Goal: Task Accomplishment & Management: Use online tool/utility

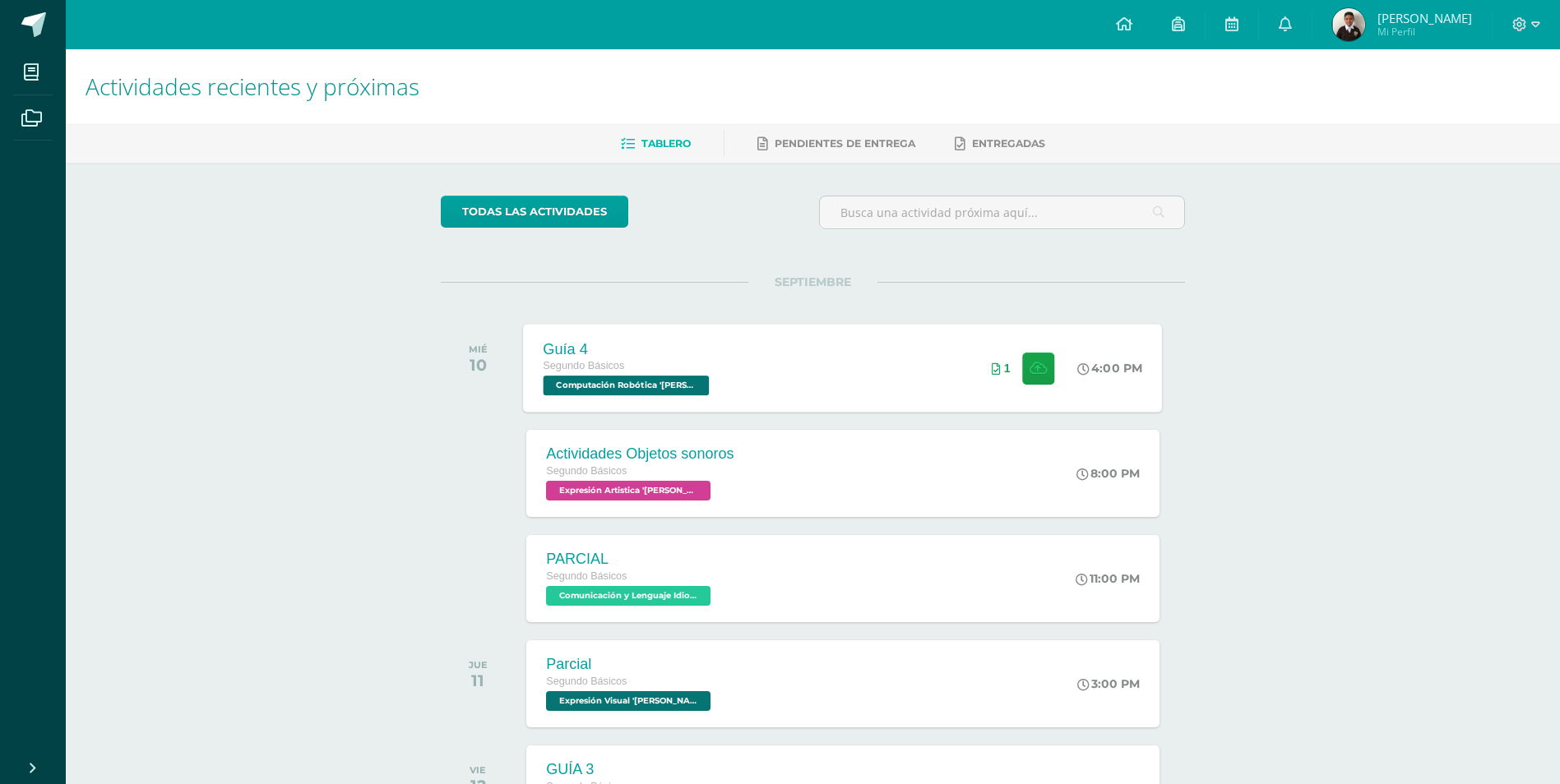
click at [851, 389] on div "Guía 4 Segundo Básicos Computación Robótica '[PERSON_NAME]' 4:00 PM 1 Guía 4 Co…" at bounding box center [842, 367] width 639 height 88
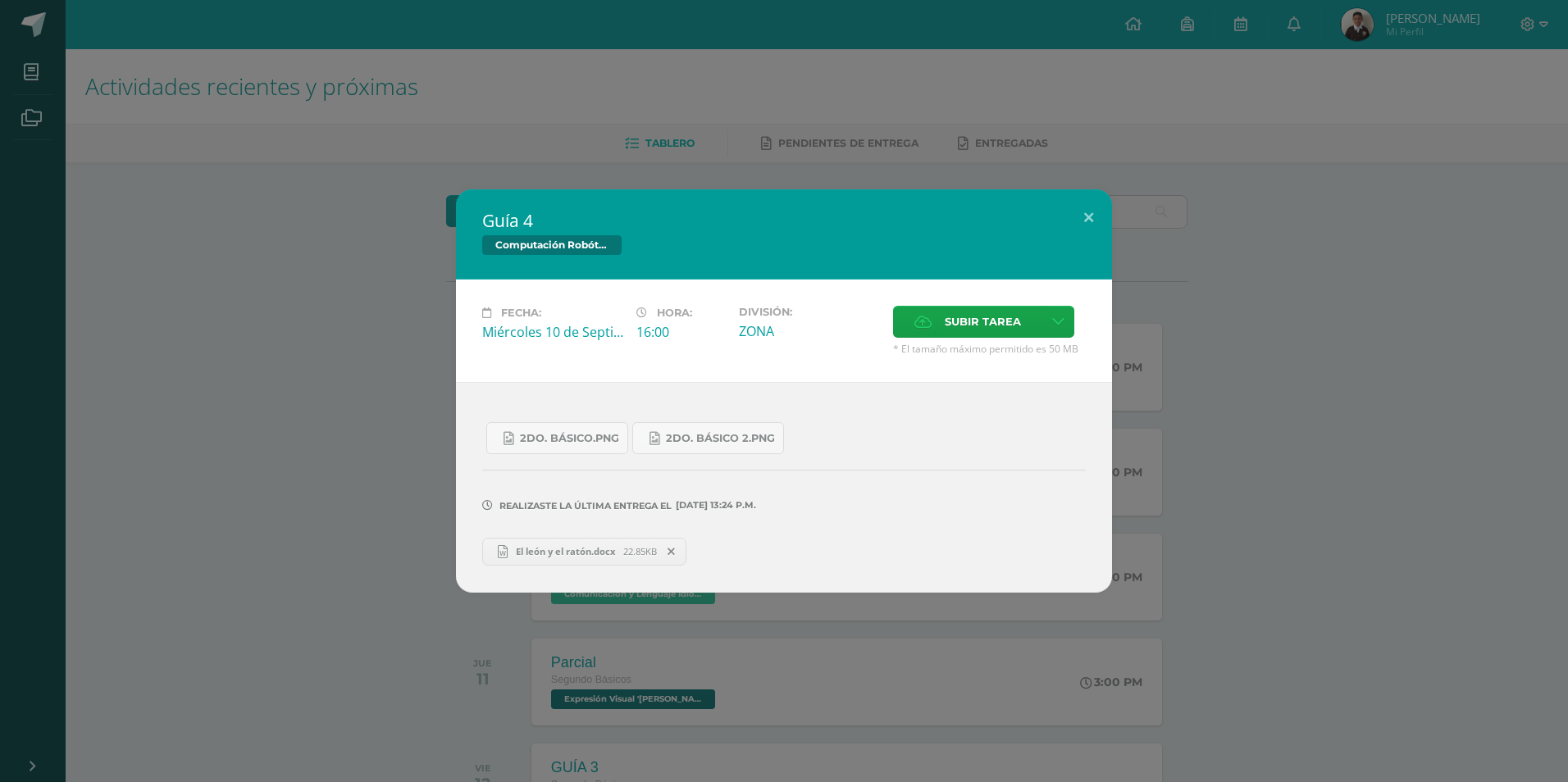
click at [548, 547] on span "El león y el ratón.docx" at bounding box center [565, 552] width 116 height 13
click at [548, 438] on span "2do. Básico.png" at bounding box center [569, 438] width 99 height 13
click at [699, 434] on span "2do. Básico 2.png" at bounding box center [720, 438] width 109 height 13
click at [677, 551] on span at bounding box center [671, 552] width 28 height 18
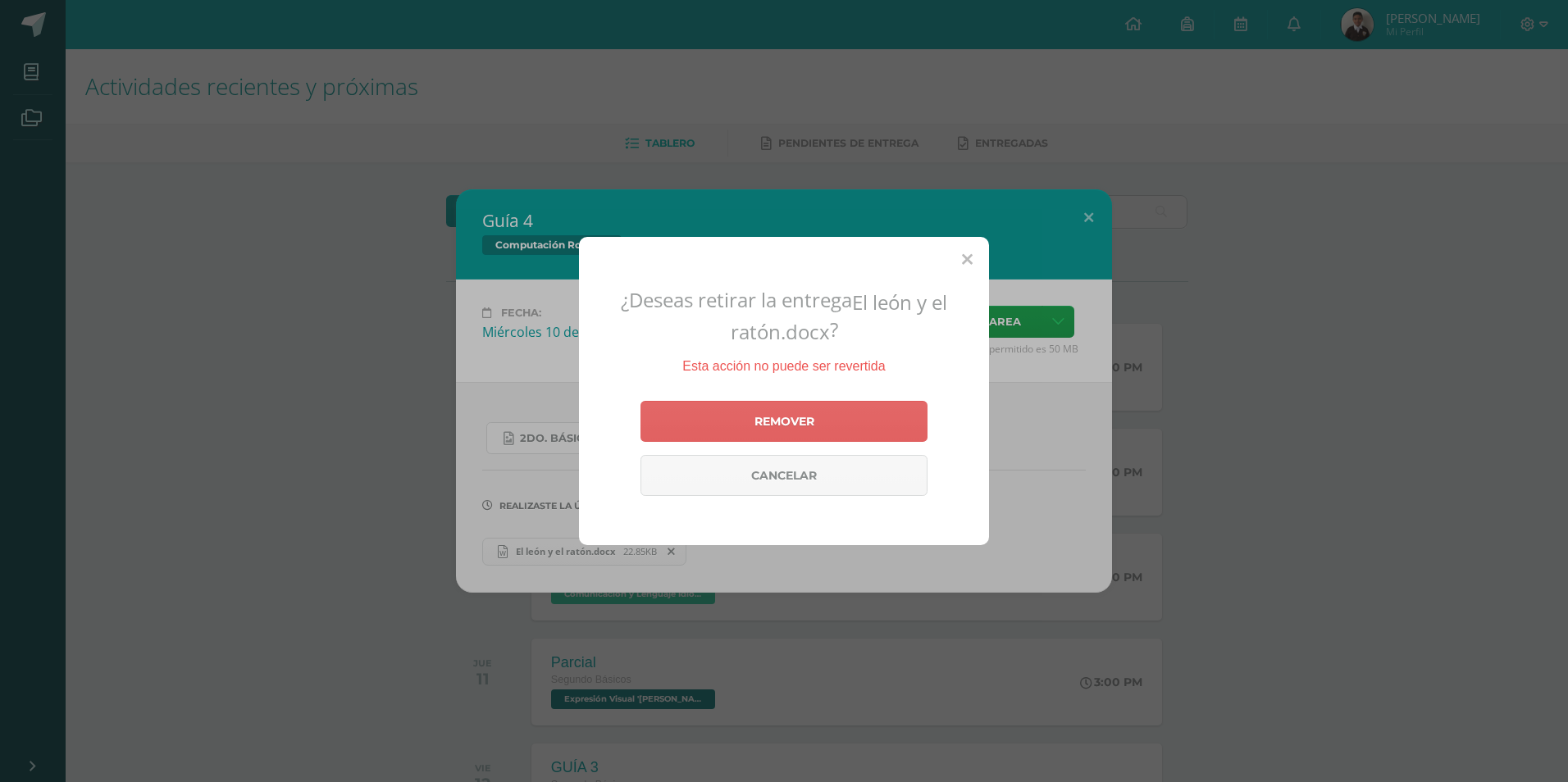
click at [789, 400] on div "Remover Cancelar" at bounding box center [784, 448] width 287 height 108
click at [803, 422] on link "Remover" at bounding box center [784, 421] width 287 height 41
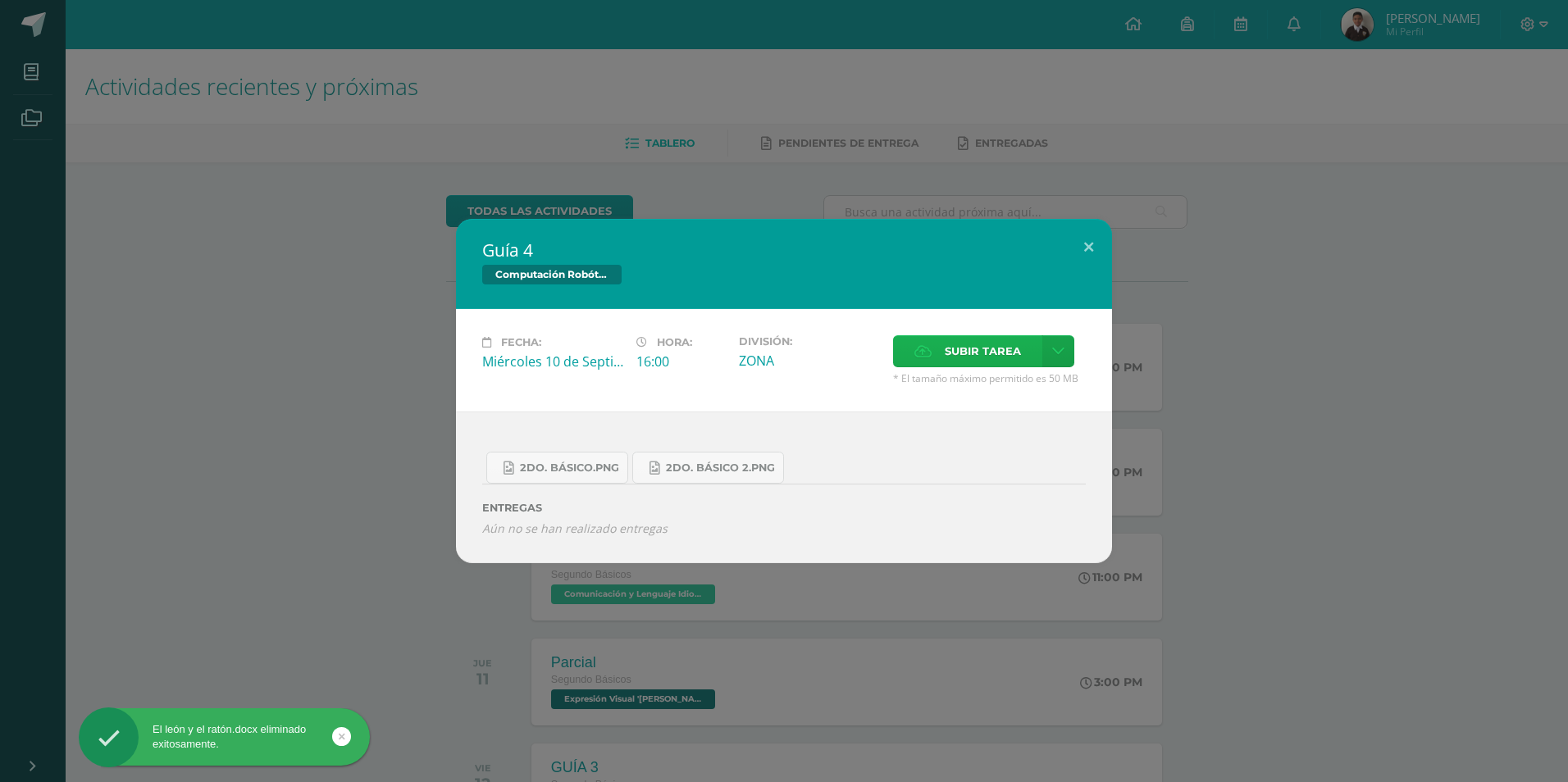
click at [980, 344] on span "Subir tarea" at bounding box center [983, 351] width 76 height 30
click at [0, 0] on input "Subir tarea" at bounding box center [0, 0] width 0 height 0
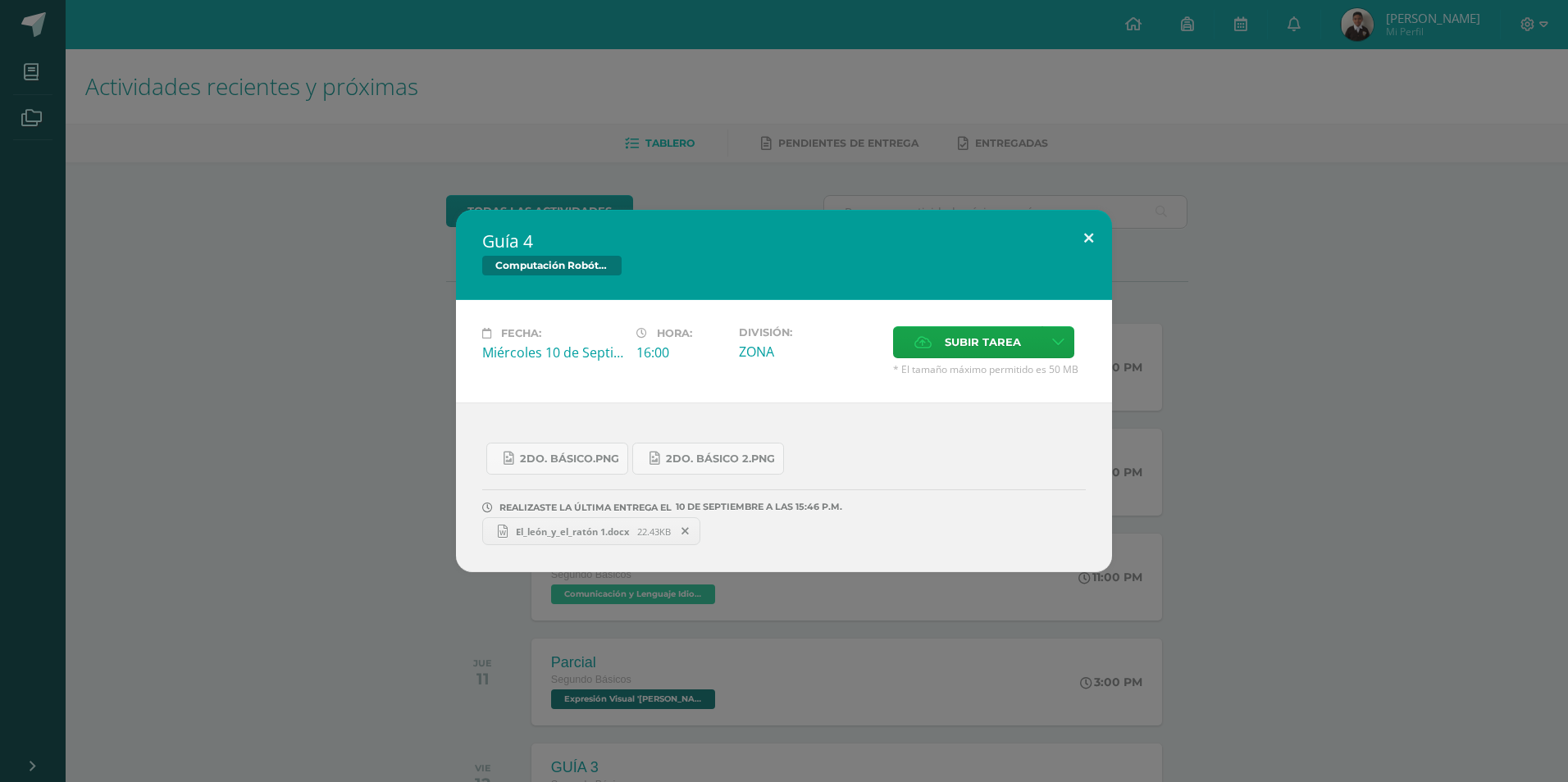
click at [1086, 245] on button at bounding box center [1089, 237] width 46 height 55
